Goal: Information Seeking & Learning: Learn about a topic

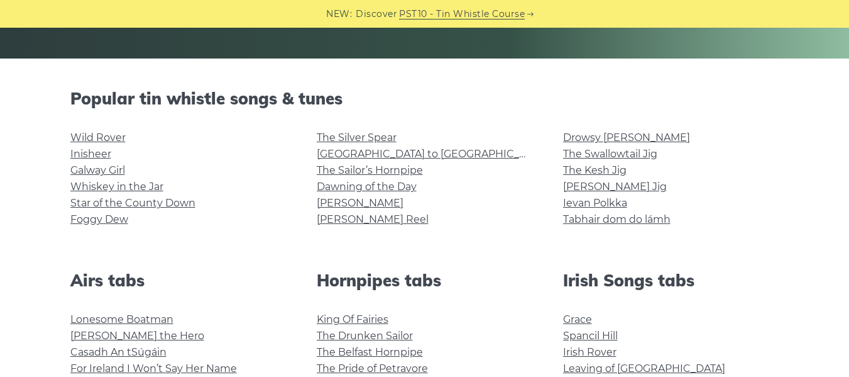
scroll to position [251, 0]
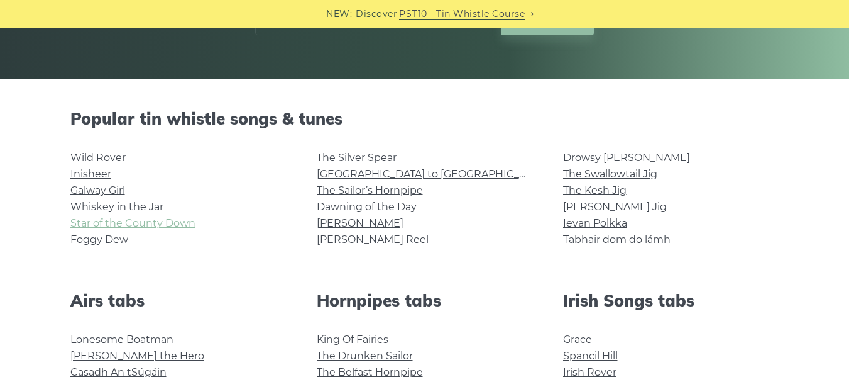
click at [171, 223] on link "Star of the County Down" at bounding box center [132, 223] width 125 height 12
click at [399, 170] on link "Rocky Road to Dublin" at bounding box center [433, 174] width 232 height 12
click at [590, 156] on link "Drowsy [PERSON_NAME]" at bounding box center [626, 158] width 127 height 12
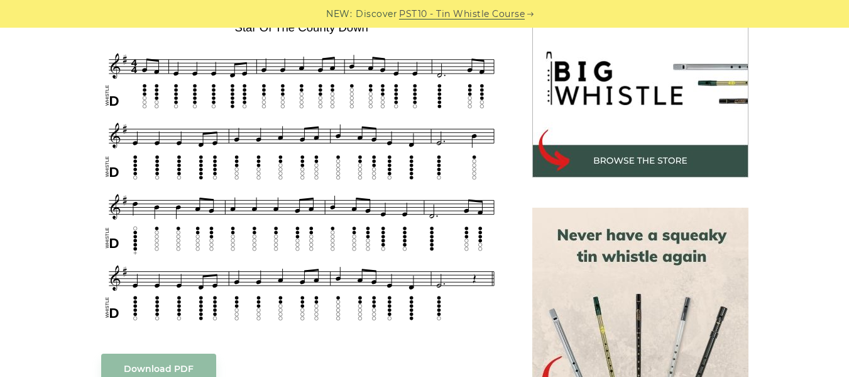
scroll to position [377, 0]
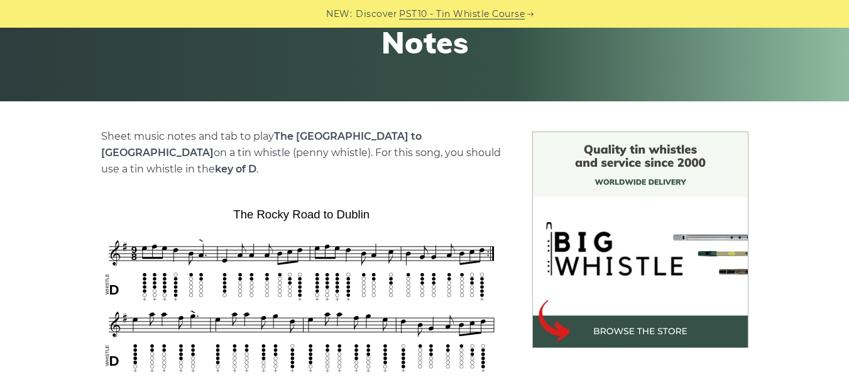
scroll to position [251, 0]
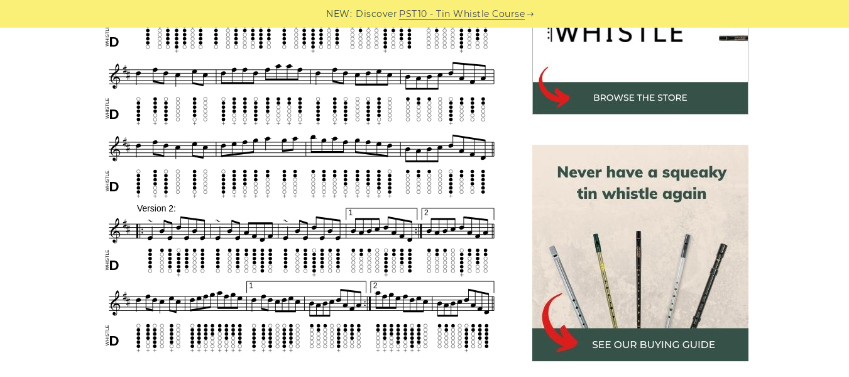
scroll to position [440, 0]
